Goal: Transaction & Acquisition: Purchase product/service

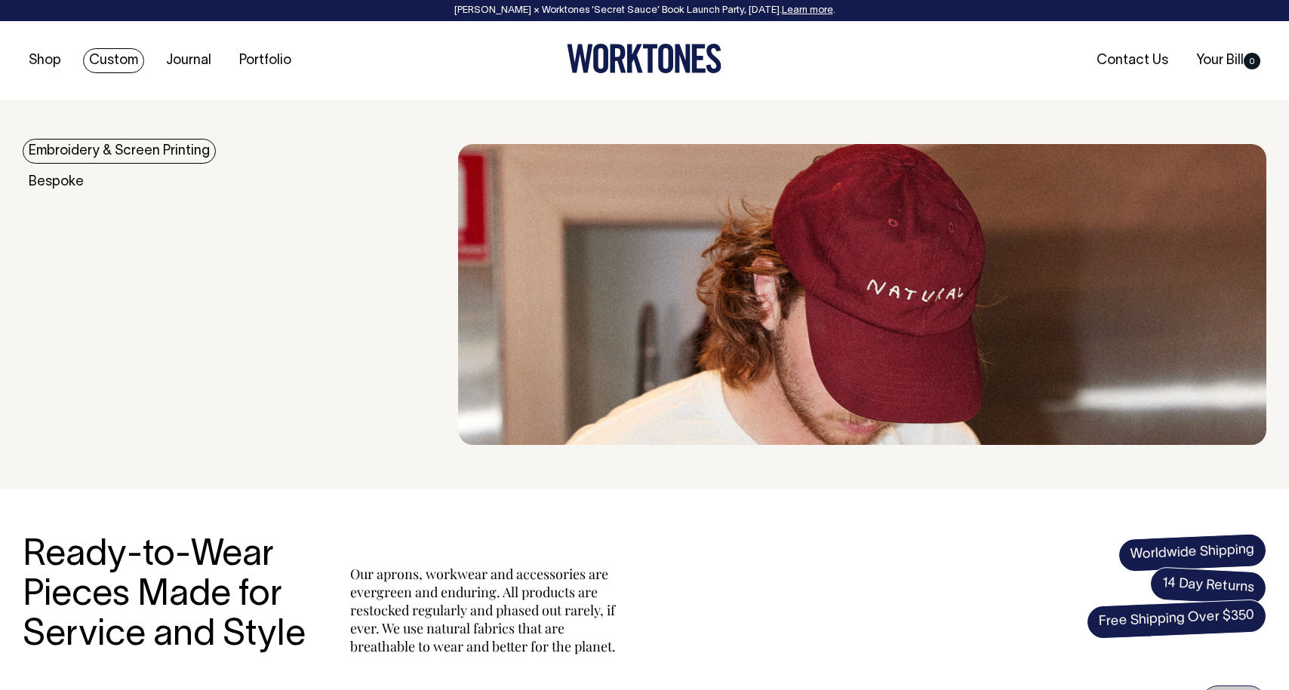
click at [118, 154] on link "Embroidery & Screen Printing" at bounding box center [119, 151] width 193 height 25
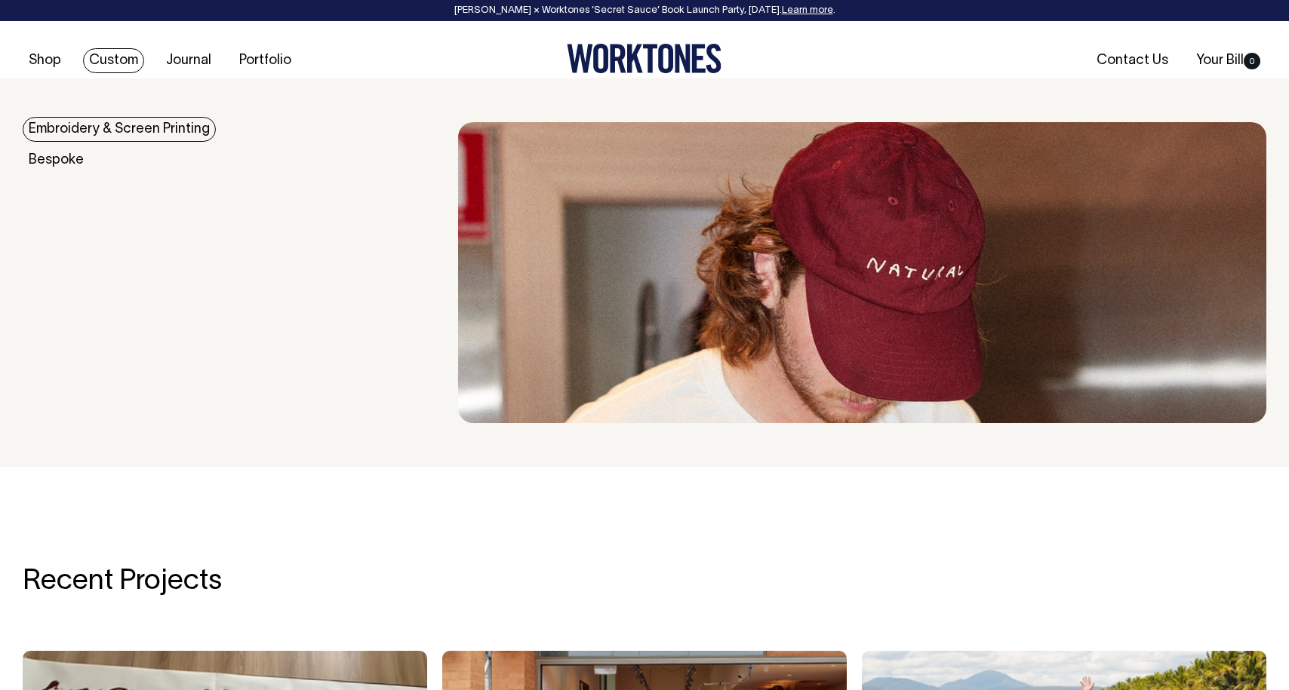
scroll to position [2057, 0]
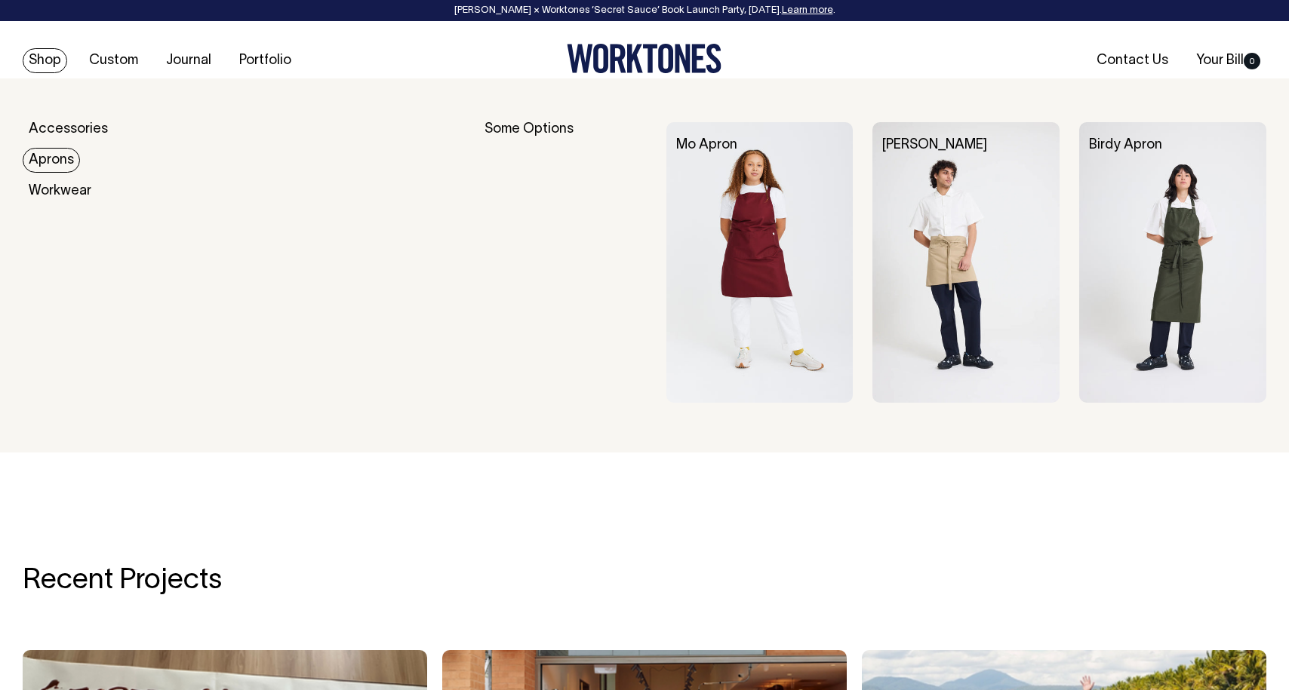
click at [62, 164] on link "Aprons" at bounding box center [51, 160] width 57 height 25
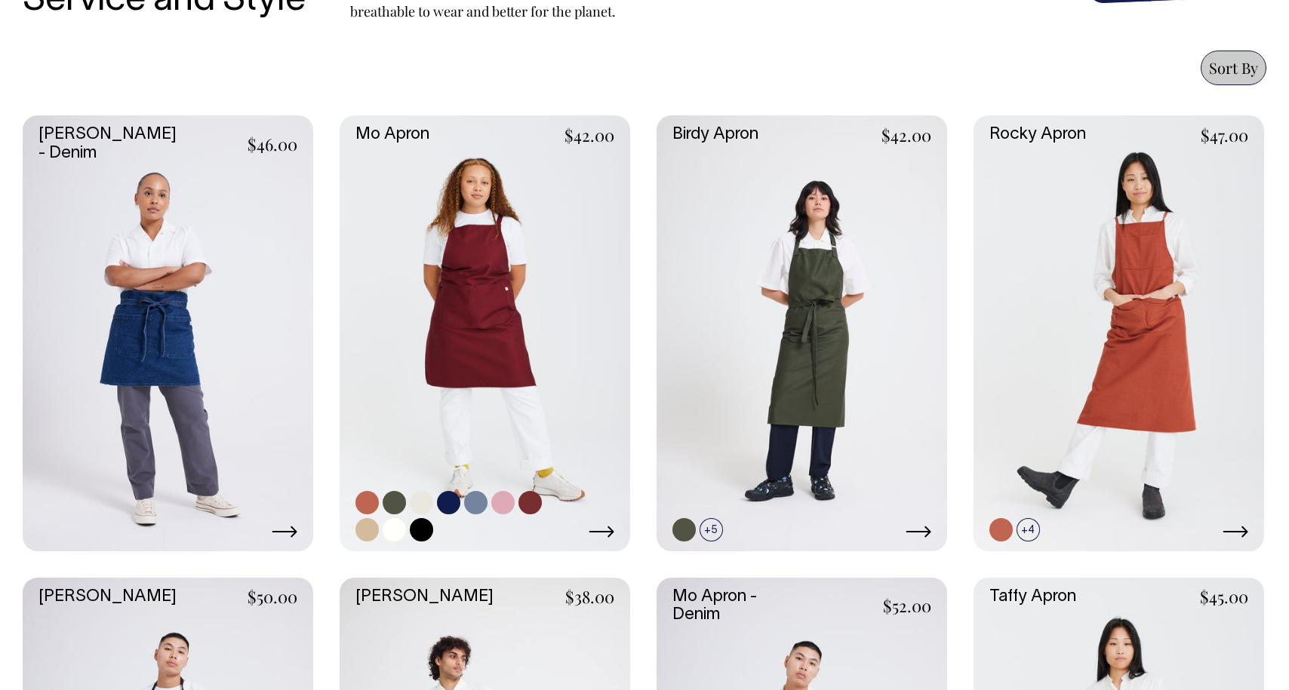
click at [455, 293] on link at bounding box center [484, 333] width 290 height 436
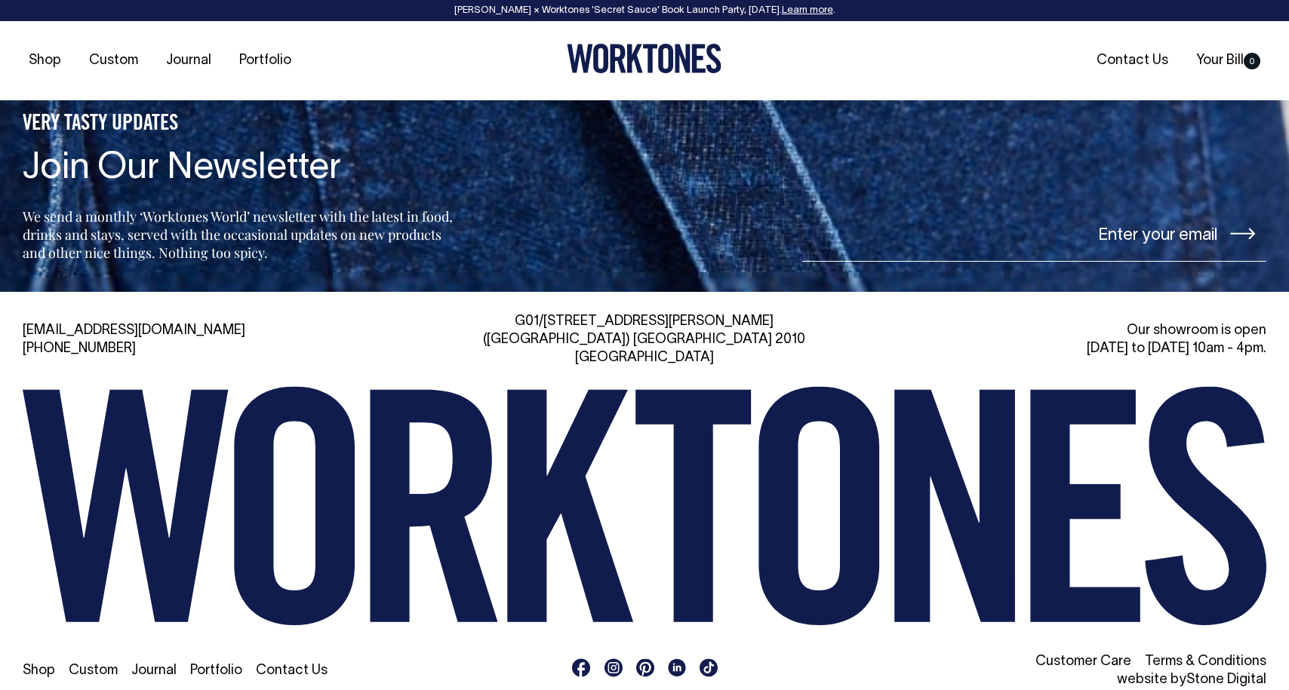
scroll to position [1741, 0]
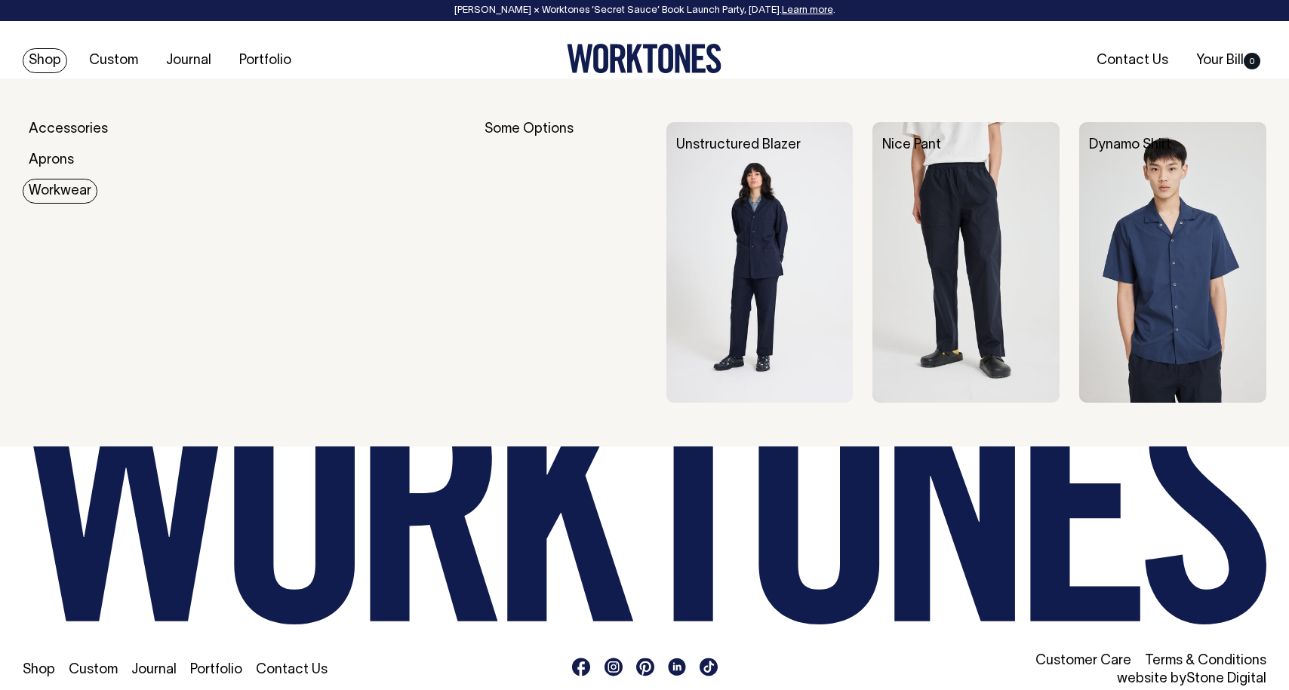
click at [69, 186] on link "Workwear" at bounding box center [60, 191] width 75 height 25
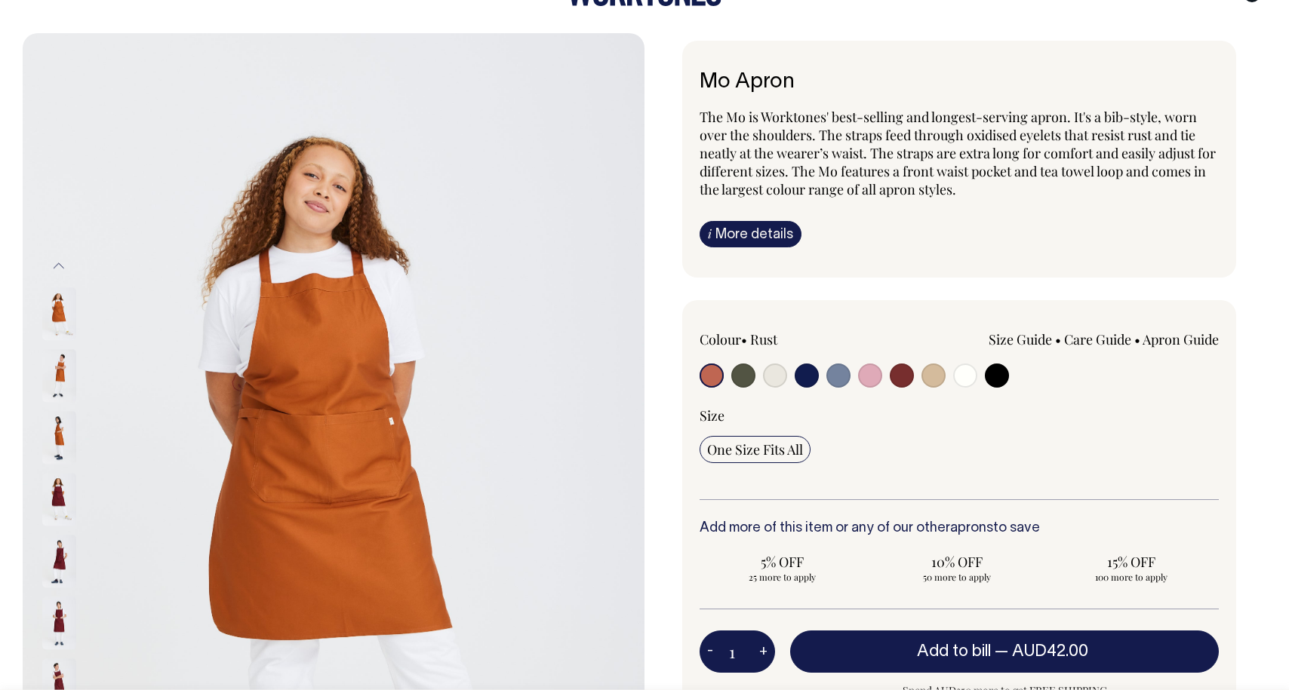
scroll to position [67, 0]
click at [831, 375] on input "radio" at bounding box center [838, 376] width 24 height 24
radio input "true"
select select "Blue/Grey"
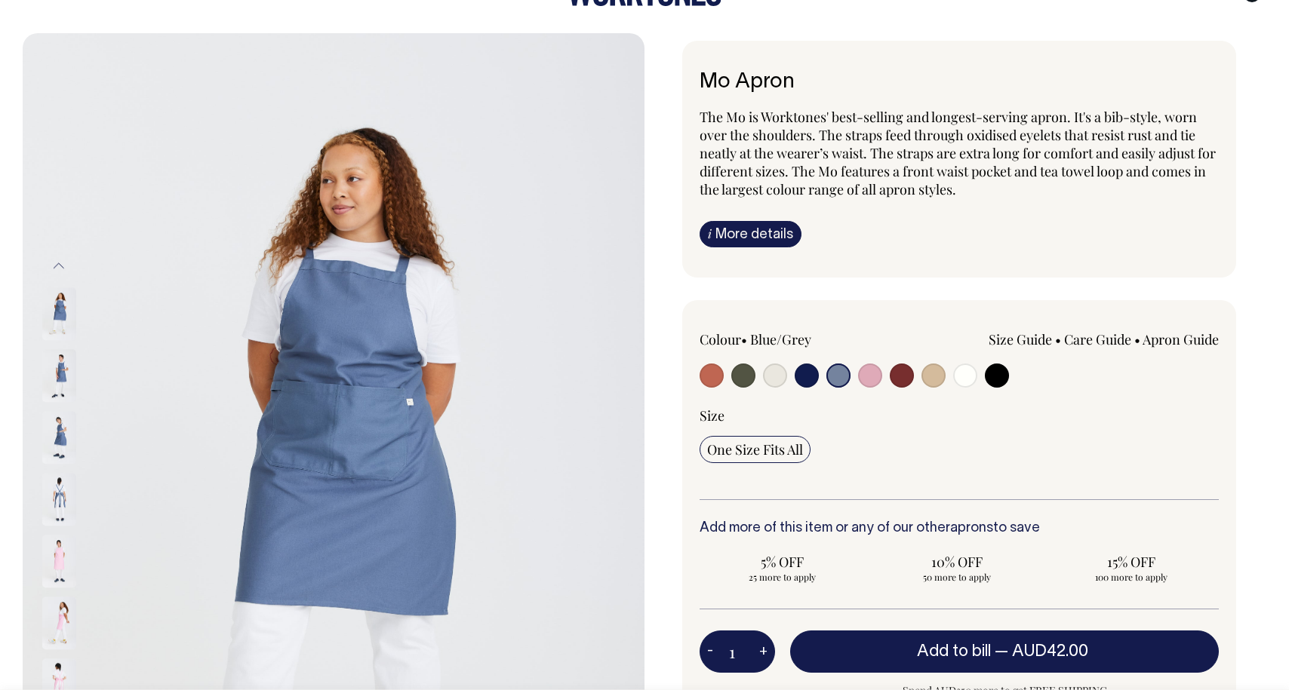
click at [802, 379] on input "radio" at bounding box center [806, 376] width 24 height 24
radio input "true"
select select "Dark Navy"
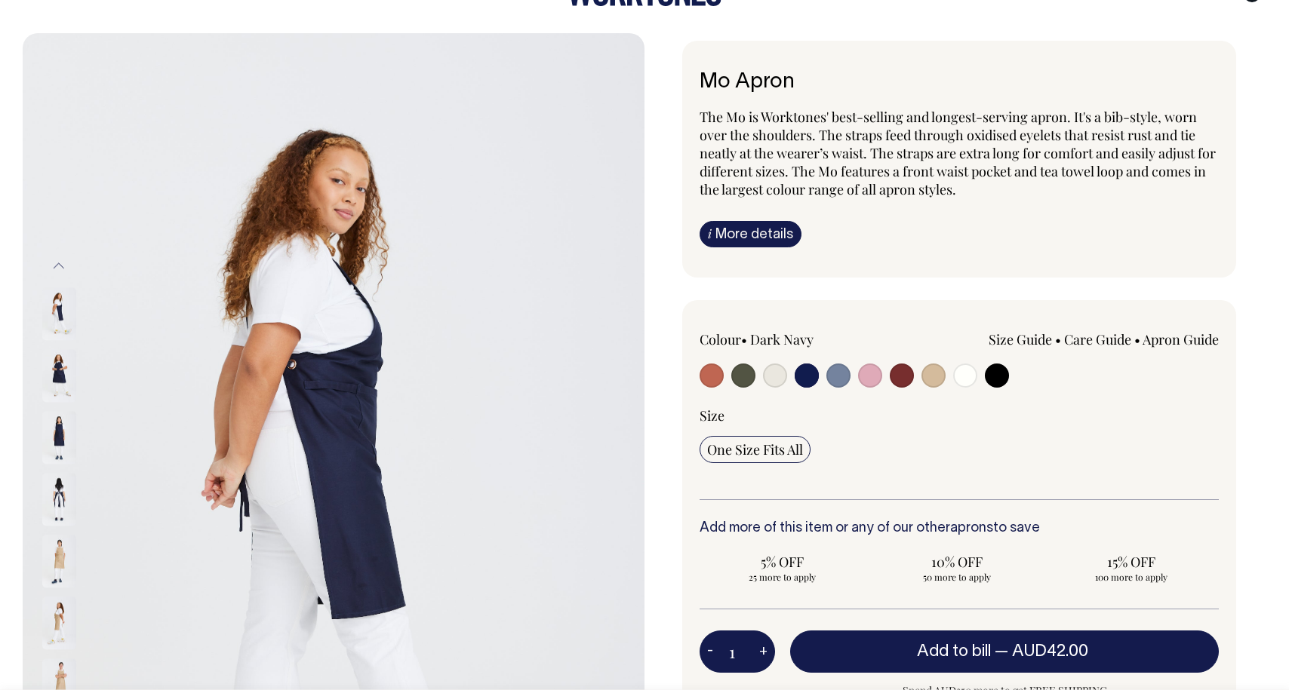
click at [853, 379] on div at bounding box center [802, 378] width 207 height 28
click at [835, 376] on input "radio" at bounding box center [838, 376] width 24 height 24
radio input "true"
select select "Blue/Grey"
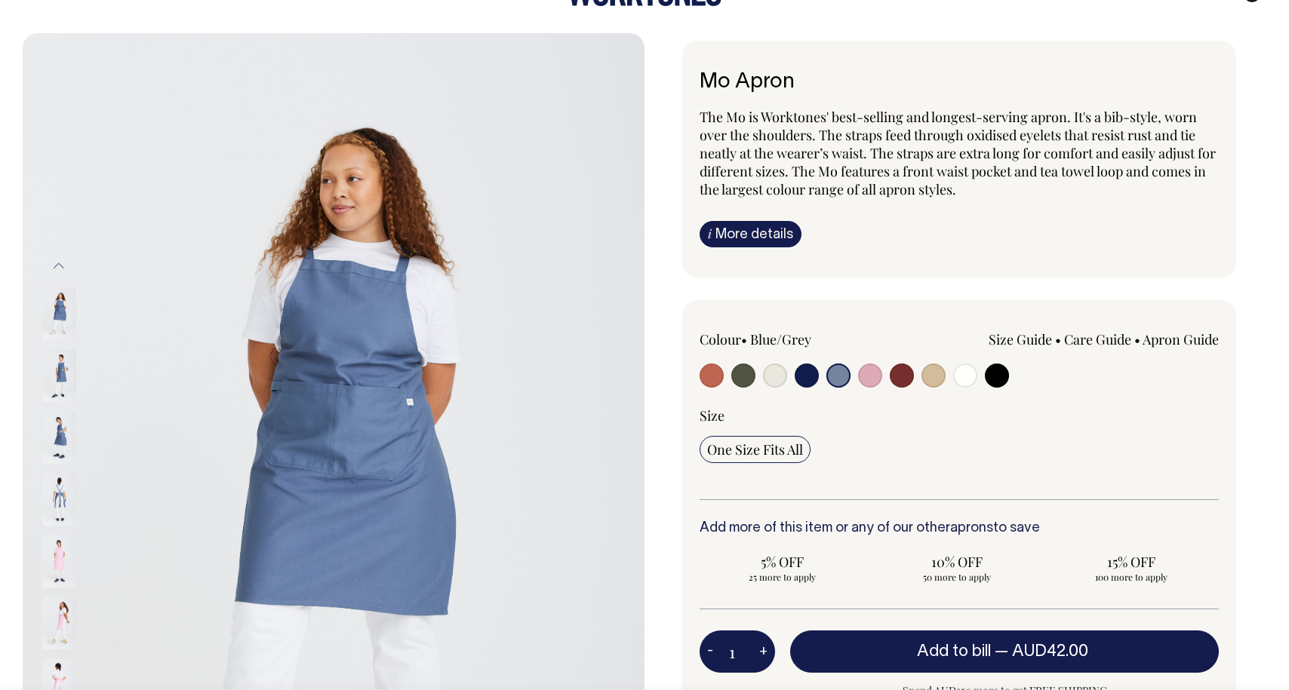
click at [899, 376] on input "radio" at bounding box center [901, 376] width 24 height 24
radio input "true"
select select "Burgundy"
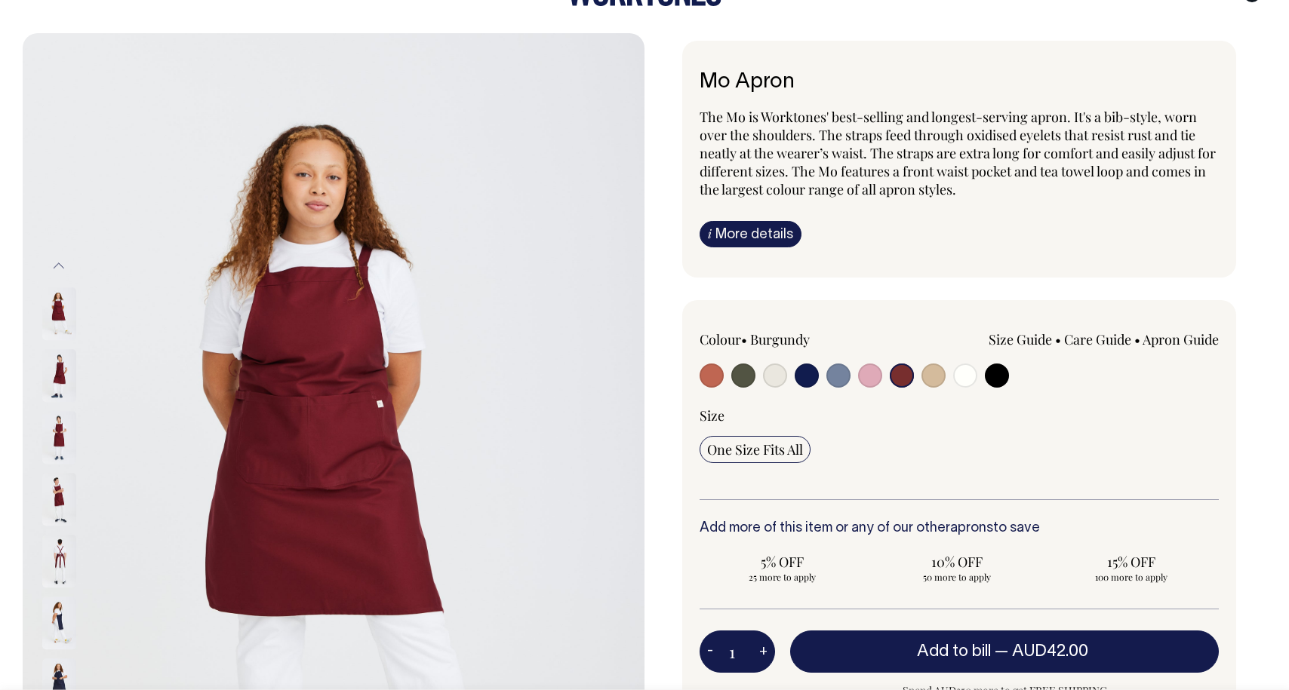
click at [930, 377] on input "radio" at bounding box center [933, 376] width 24 height 24
radio input "true"
select select "Khaki"
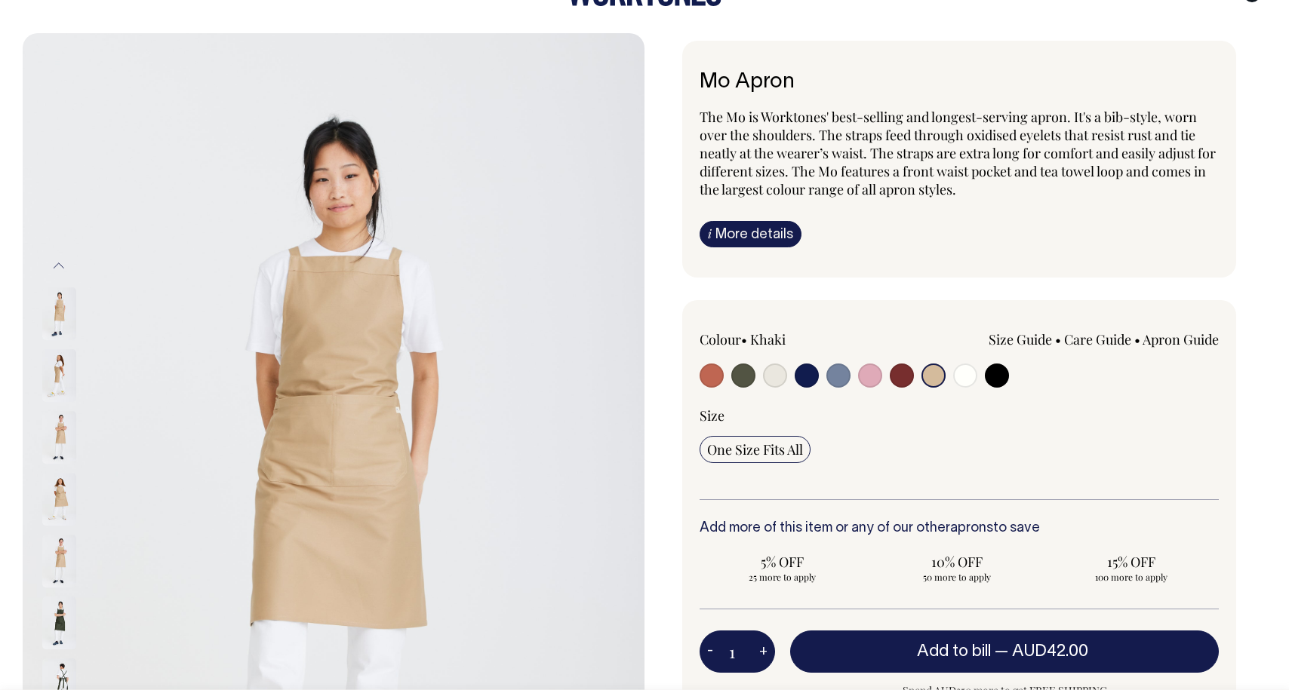
click at [769, 373] on input "radio" at bounding box center [775, 376] width 24 height 24
radio input "true"
radio input "false"
select select "Natural"
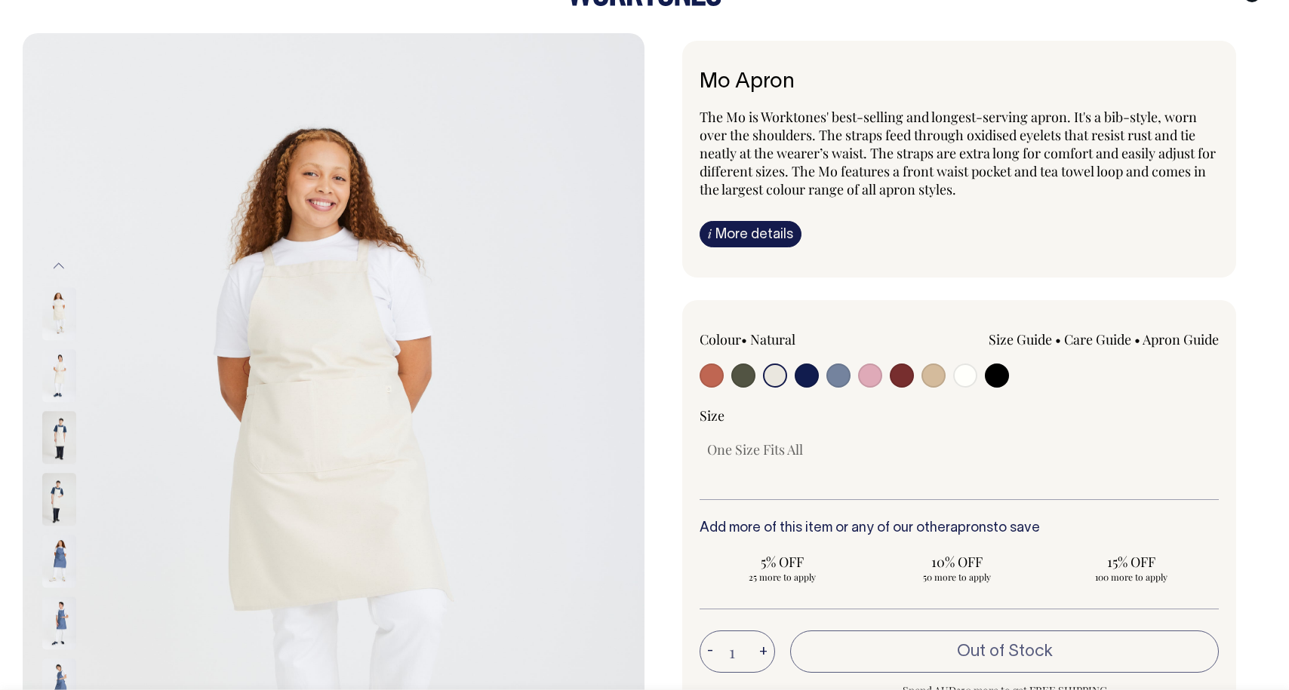
click at [797, 380] on input "radio" at bounding box center [806, 376] width 24 height 24
radio input "true"
select select "Dark Navy"
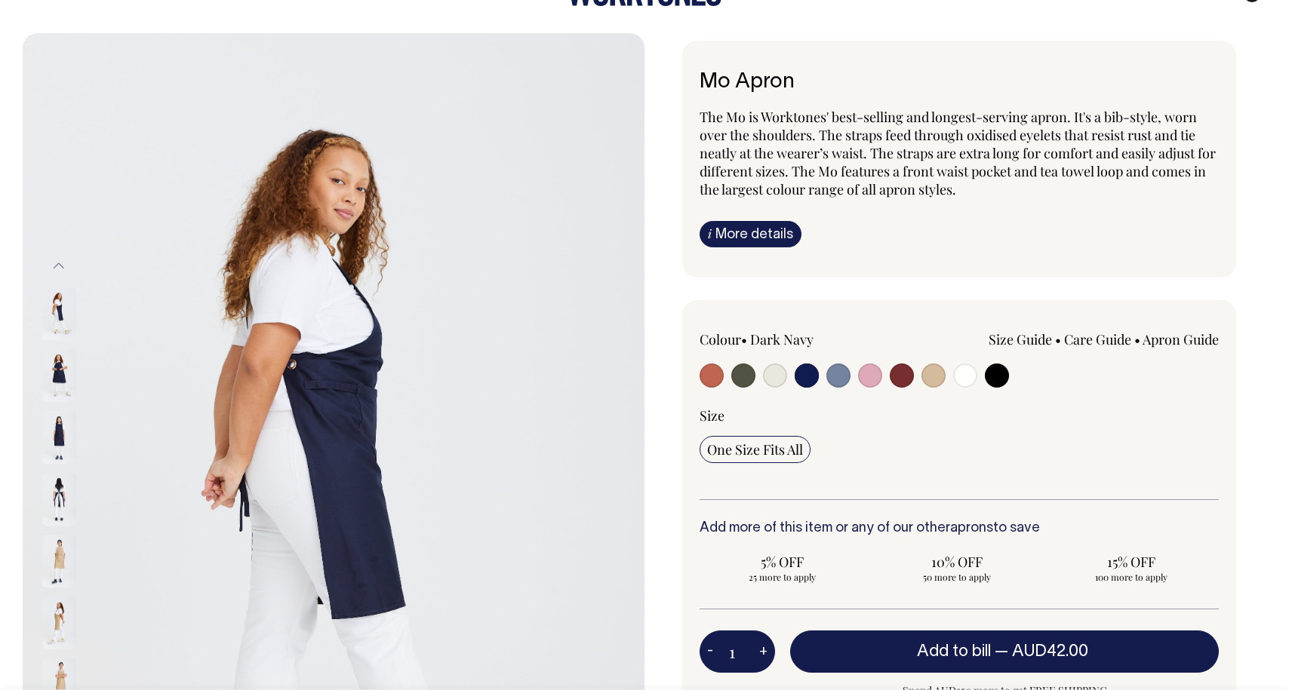
click at [831, 376] on input "radio" at bounding box center [838, 376] width 24 height 24
radio input "true"
select select "Blue/Grey"
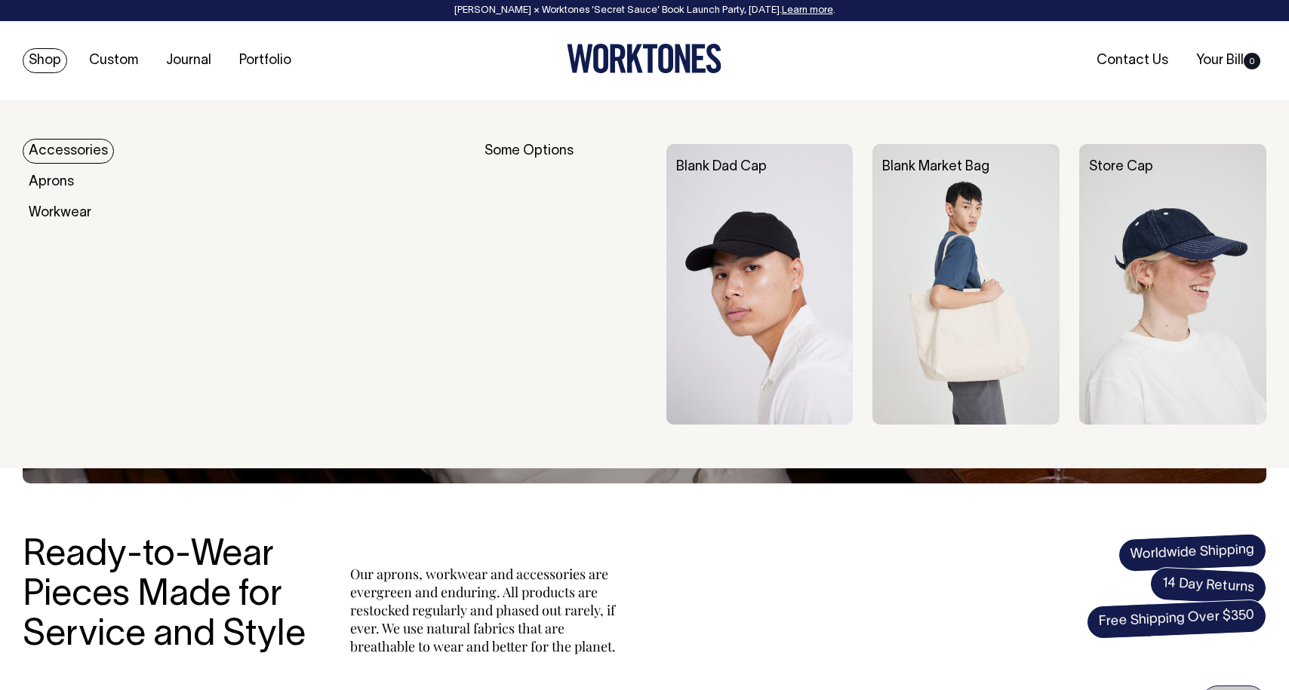
click at [770, 226] on img at bounding box center [759, 284] width 187 height 281
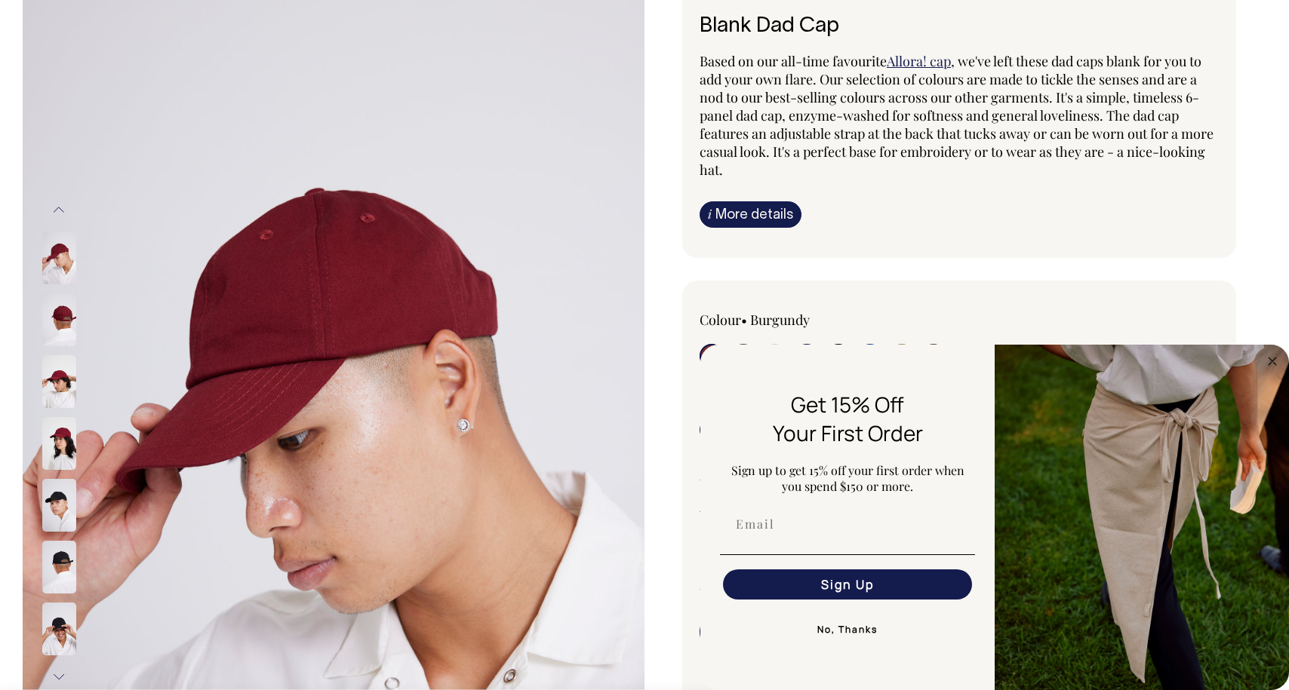
scroll to position [124, 0]
click at [948, 294] on div "Colour • [GEOGRAPHIC_DATA]" at bounding box center [959, 543] width 554 height 527
click at [57, 315] on img at bounding box center [59, 319] width 34 height 53
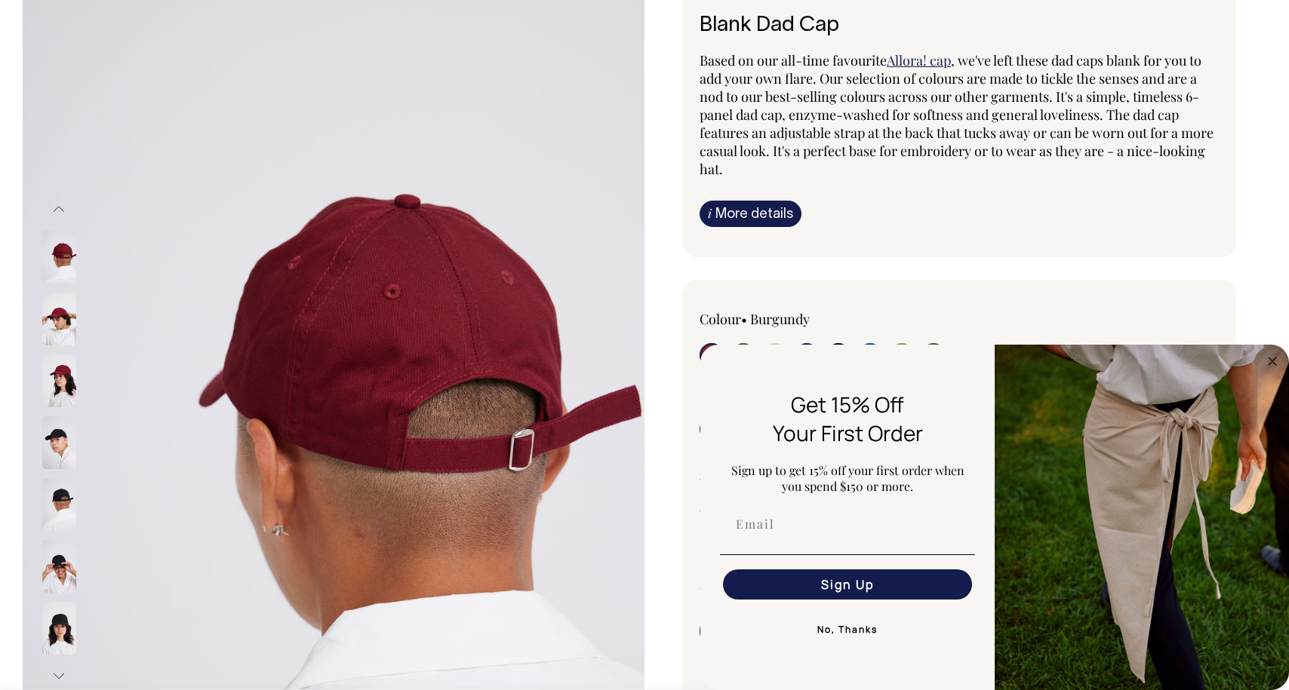
click at [63, 384] on img at bounding box center [59, 381] width 34 height 53
